Goal: Download file/media

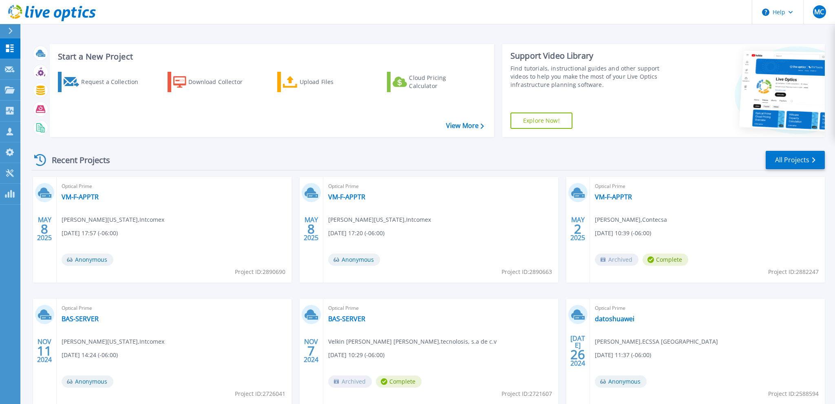
click at [73, 160] on div "Recent Projects" at bounding box center [76, 160] width 90 height 20
click at [30, 45] on p "Dashboard" at bounding box center [36, 48] width 30 height 21
click at [300, 293] on div "[DATE] Optical Prime VM-F-APPTR [PERSON_NAME][US_STATE] , Intcomex [DATE] 17:57…" at bounding box center [425, 299] width 800 height 244
click at [221, 84] on div "Download Collector" at bounding box center [220, 82] width 65 height 16
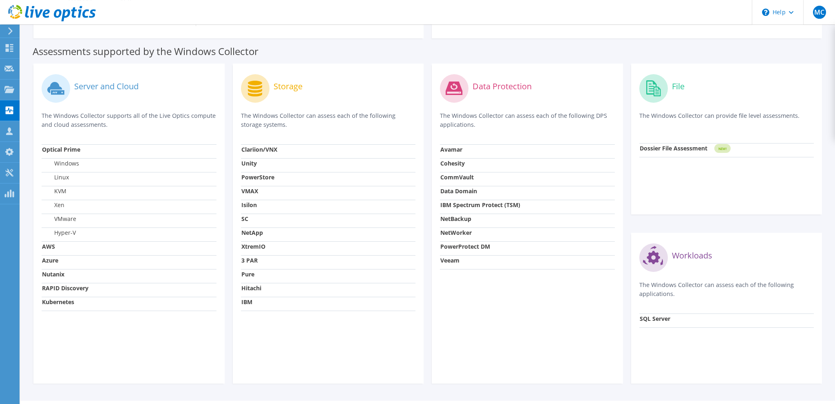
scroll to position [215, 0]
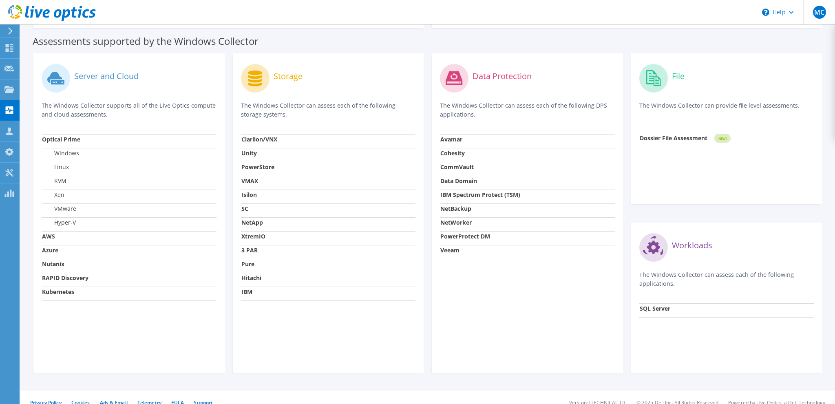
click at [49, 237] on strong "AWS" at bounding box center [48, 236] width 13 height 8
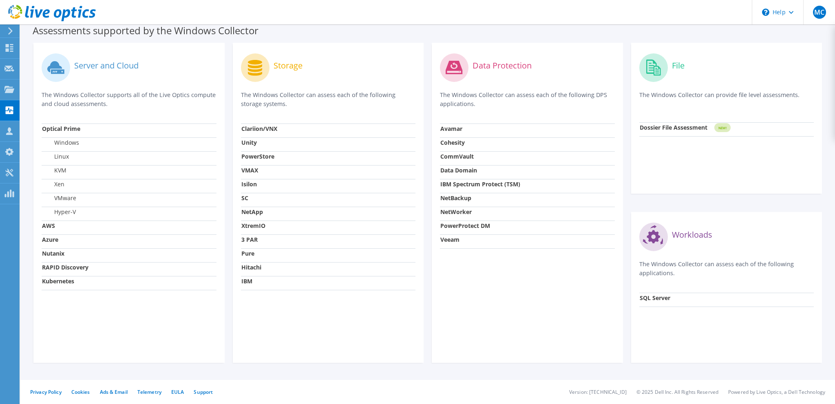
scroll to position [0, 0]
